Goal: Navigation & Orientation: Find specific page/section

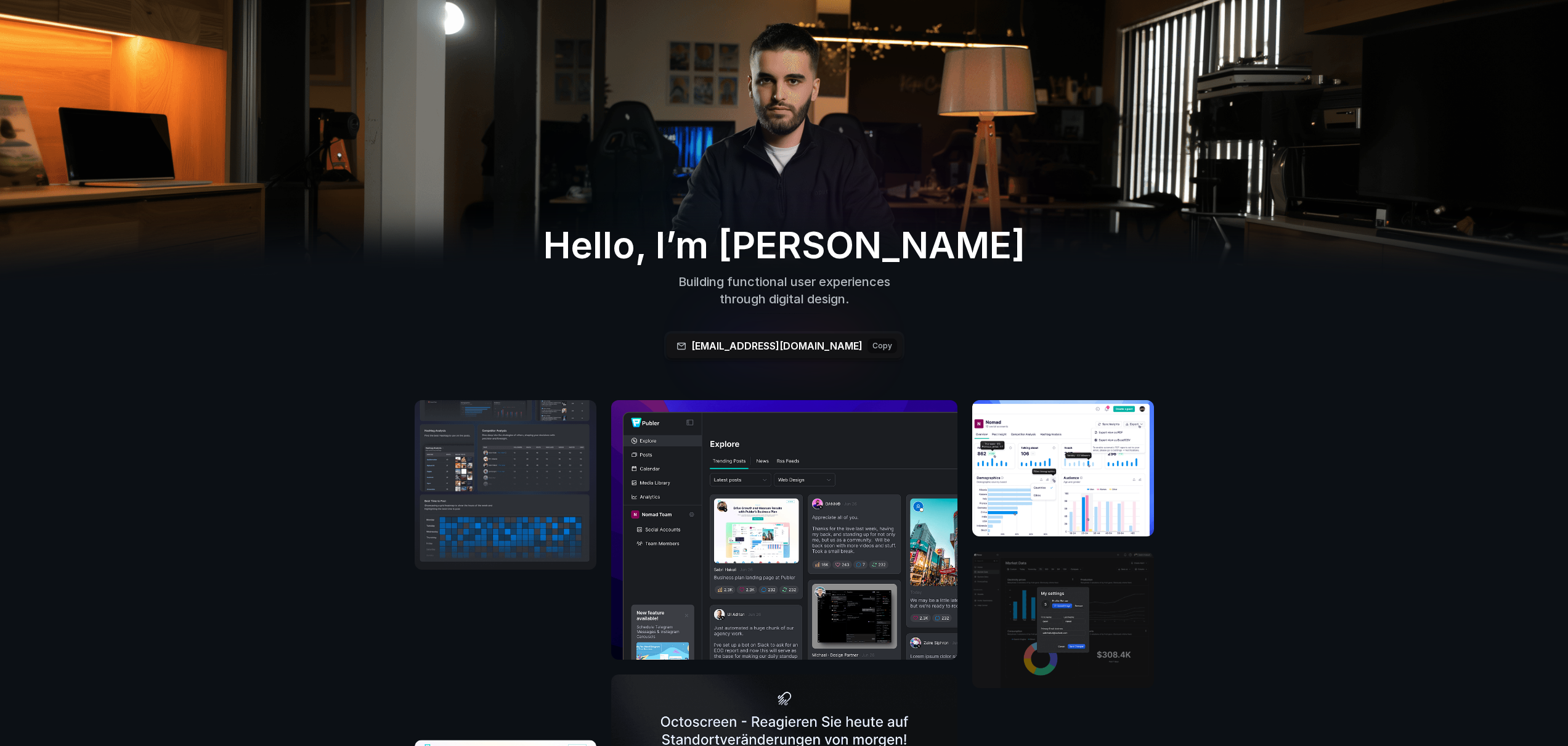
click at [851, 295] on p "through digital design." at bounding box center [785, 299] width 398 height 17
drag, startPoint x: 817, startPoint y: 299, endPoint x: 680, endPoint y: 281, distance: 138.2
click at [680, 281] on div "Building functional user experiences through digital design." at bounding box center [785, 290] width 398 height 35
copy div "Building functional user experiences through digital design."
click at [700, 32] on img at bounding box center [784, 155] width 1568 height 396
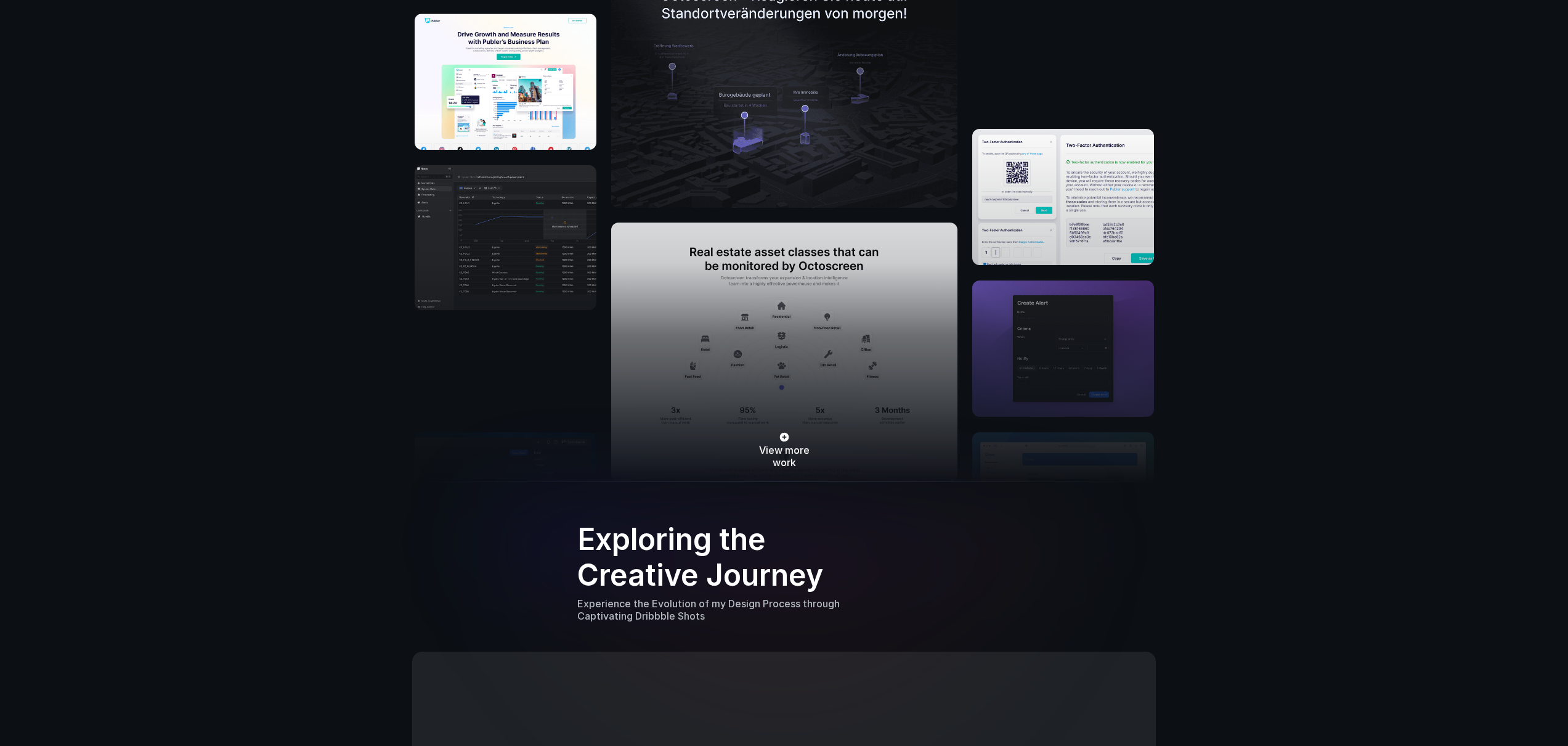
scroll to position [838, 0]
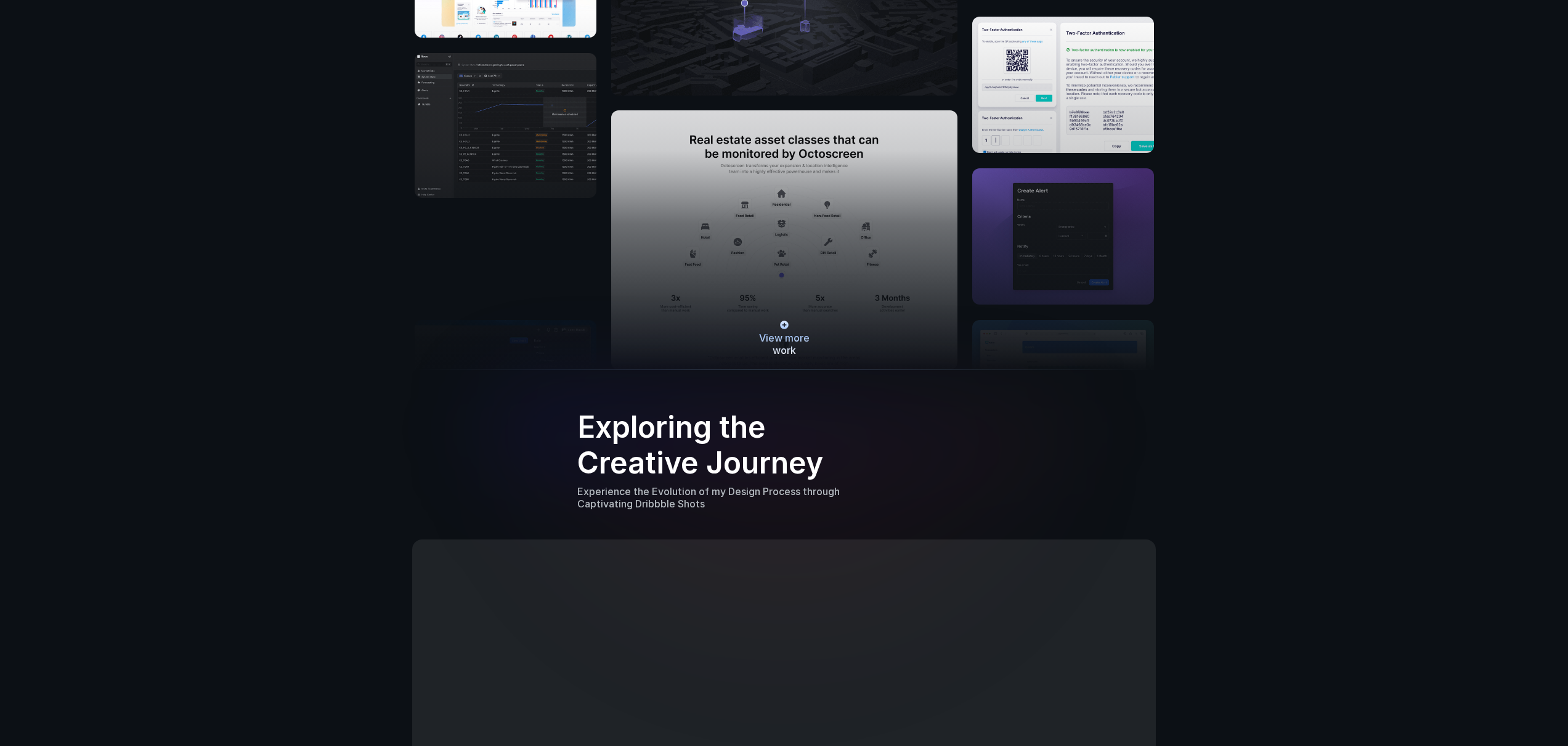
click at [813, 339] on link "View more work" at bounding box center [784, 338] width 76 height 37
click at [804, 348] on span "even more" at bounding box center [784, 350] width 51 height 13
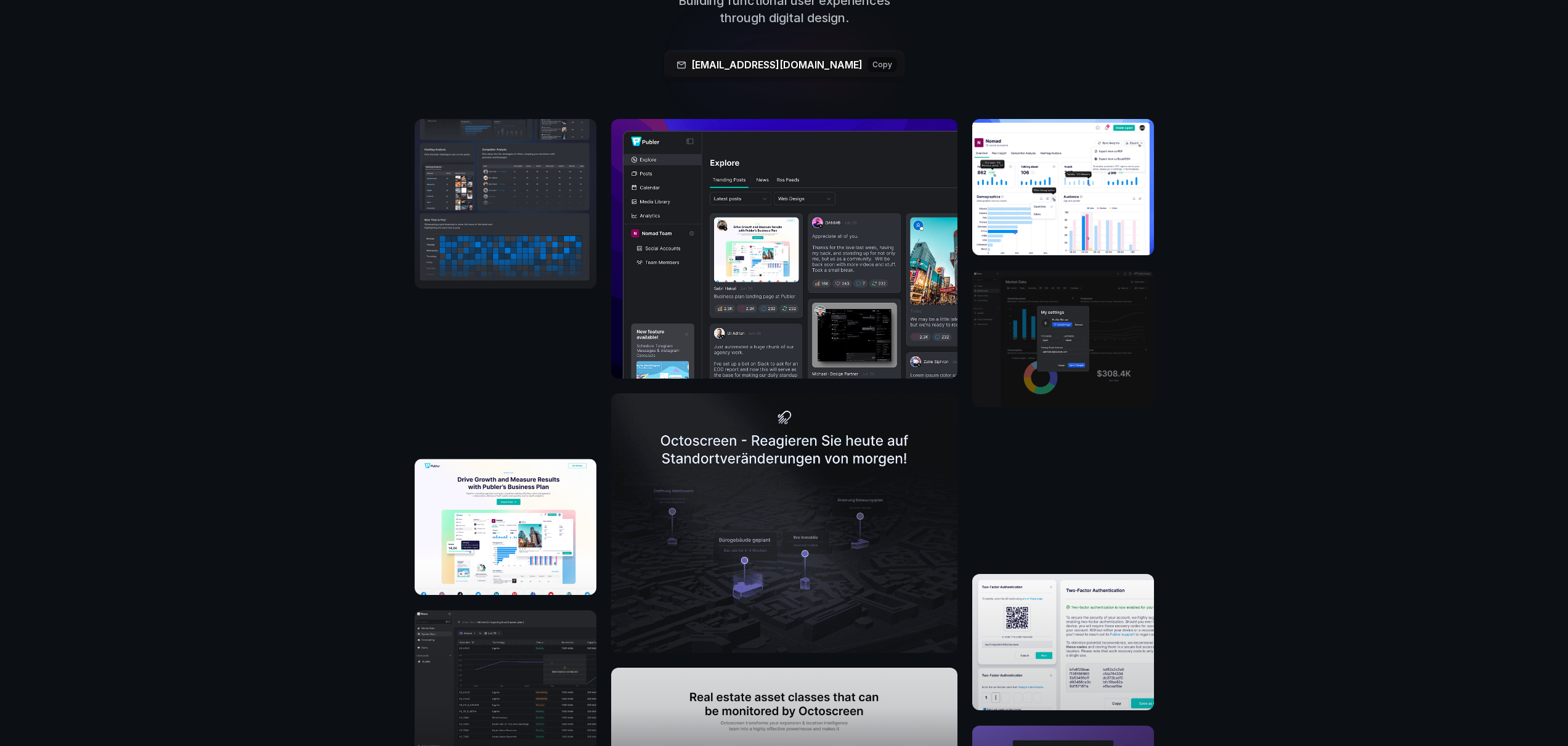
scroll to position [276, 0]
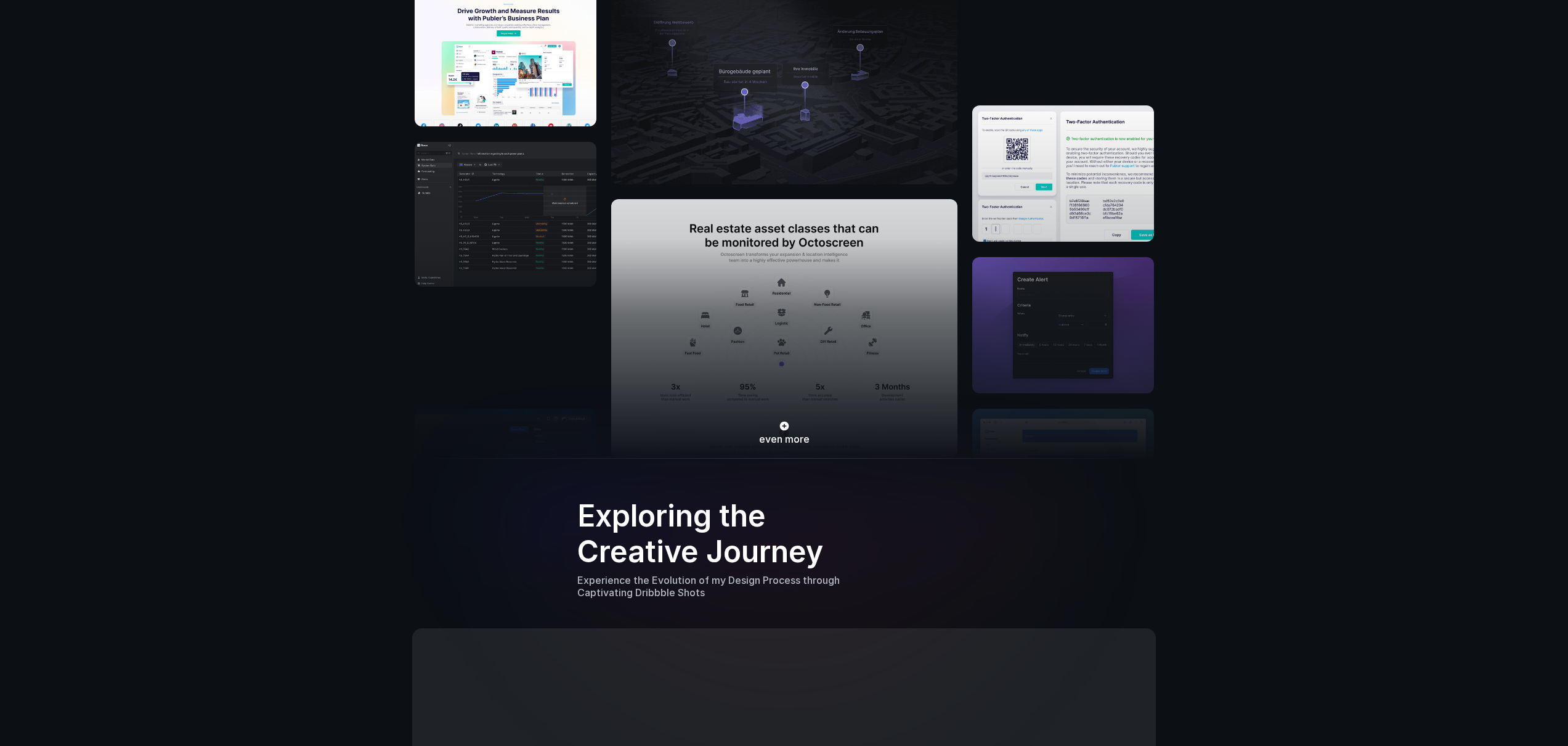
scroll to position [750, 0]
